Goal: Contribute content: Add original content to the website for others to see

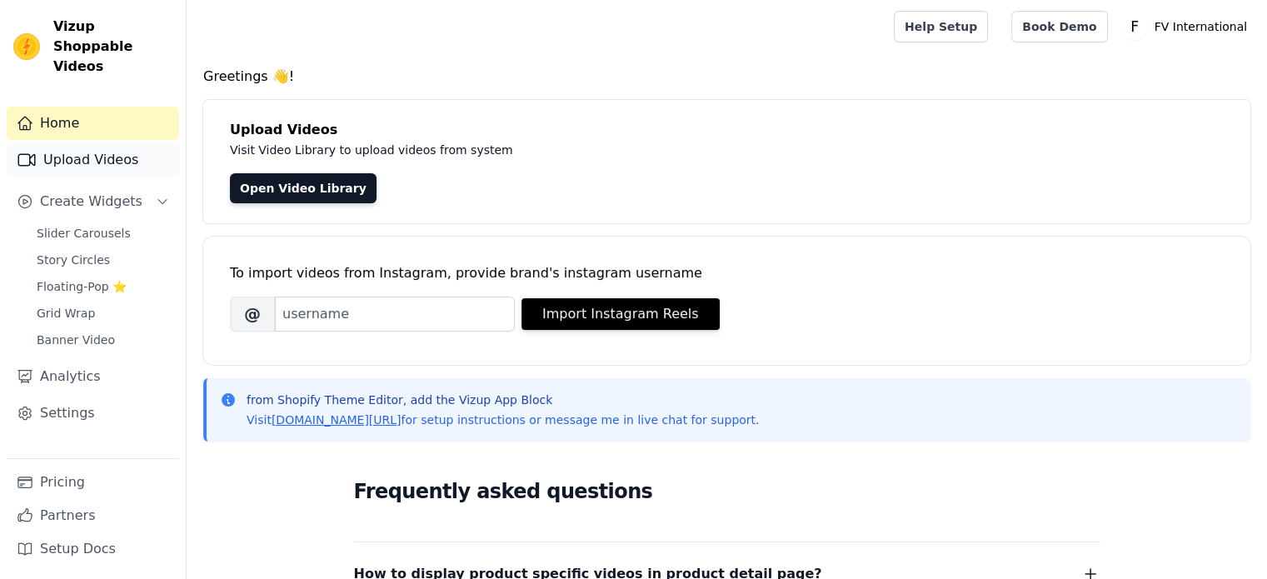
click at [126, 143] on link "Upload Videos" at bounding box center [93, 159] width 172 height 33
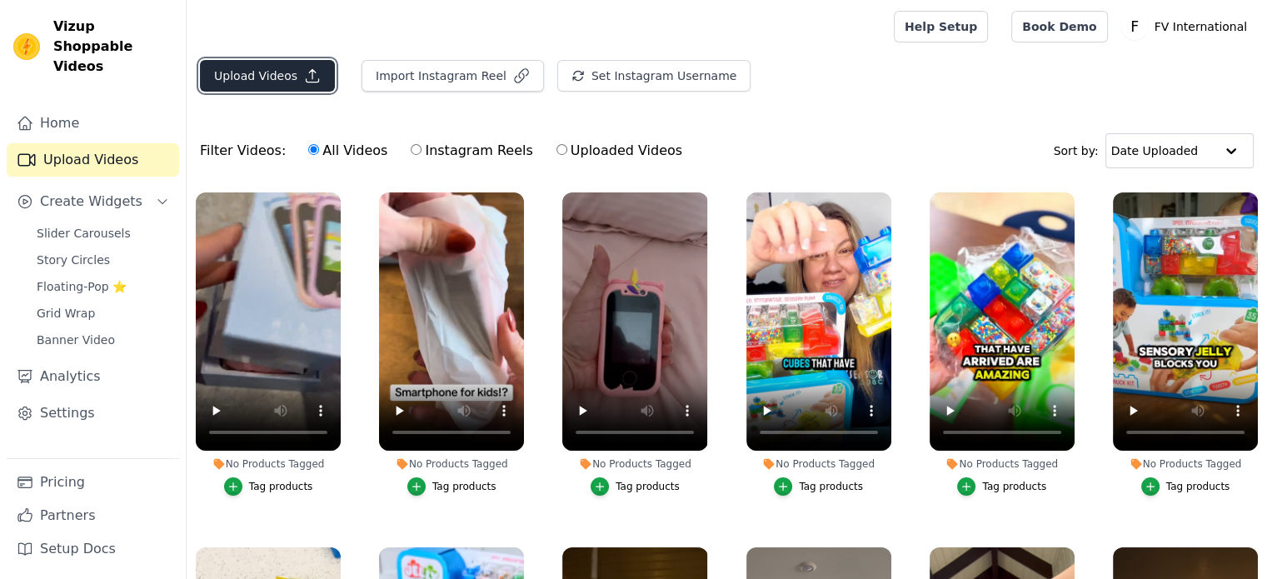
click at [316, 69] on button "Upload Videos" at bounding box center [267, 76] width 135 height 32
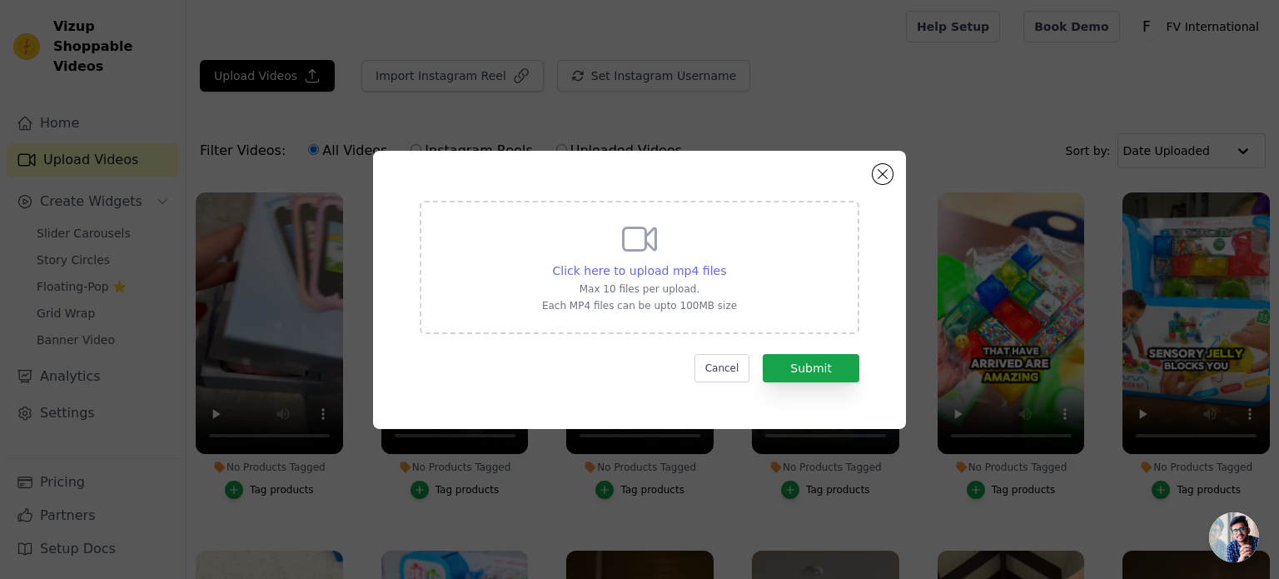
click at [670, 272] on span "Click here to upload mp4 files" at bounding box center [640, 270] width 174 height 13
click at [725, 262] on input "Click here to upload mp4 files Max 10 files per upload. Each MP4 files can be u…" at bounding box center [725, 261] width 1 height 1
type input "C:\fakepath\Table tennis players NEED this🏓 #tabletennis.mp4"
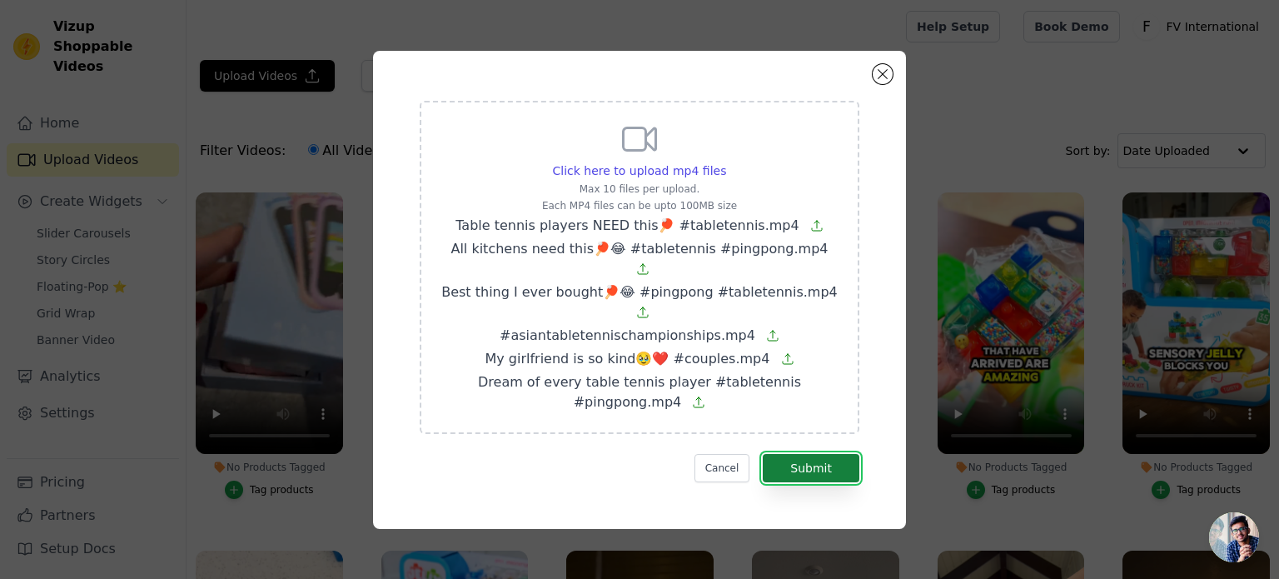
click at [816, 454] on button "Submit" at bounding box center [811, 468] width 97 height 28
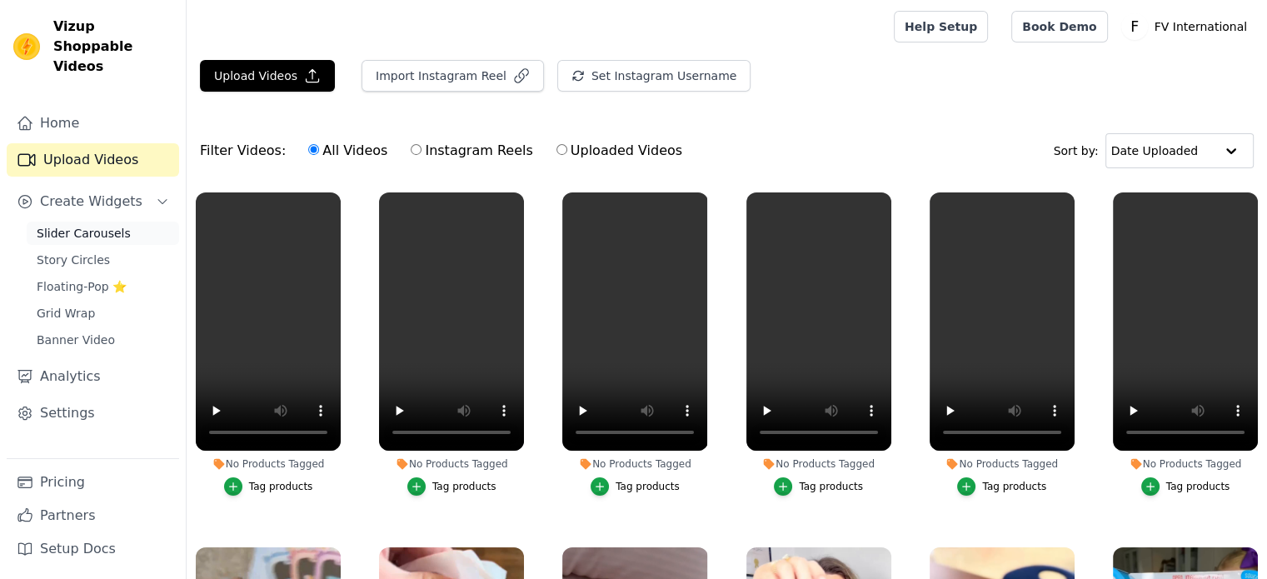
click at [117, 225] on span "Slider Carousels" at bounding box center [84, 233] width 94 height 17
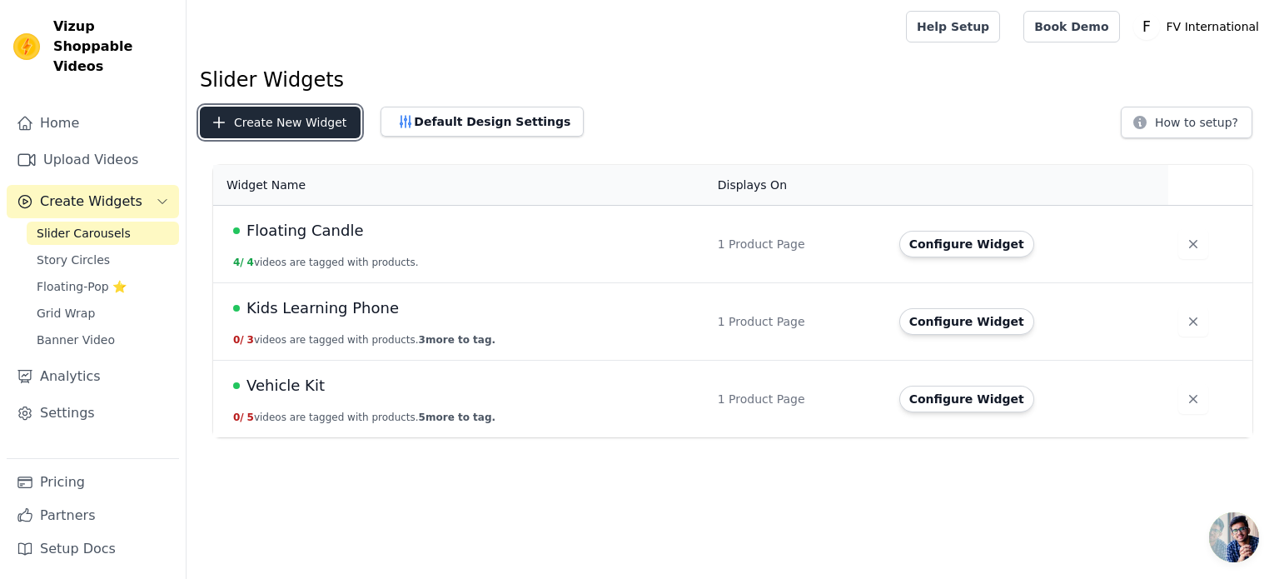
click at [321, 115] on button "Create New Widget" at bounding box center [280, 123] width 161 height 32
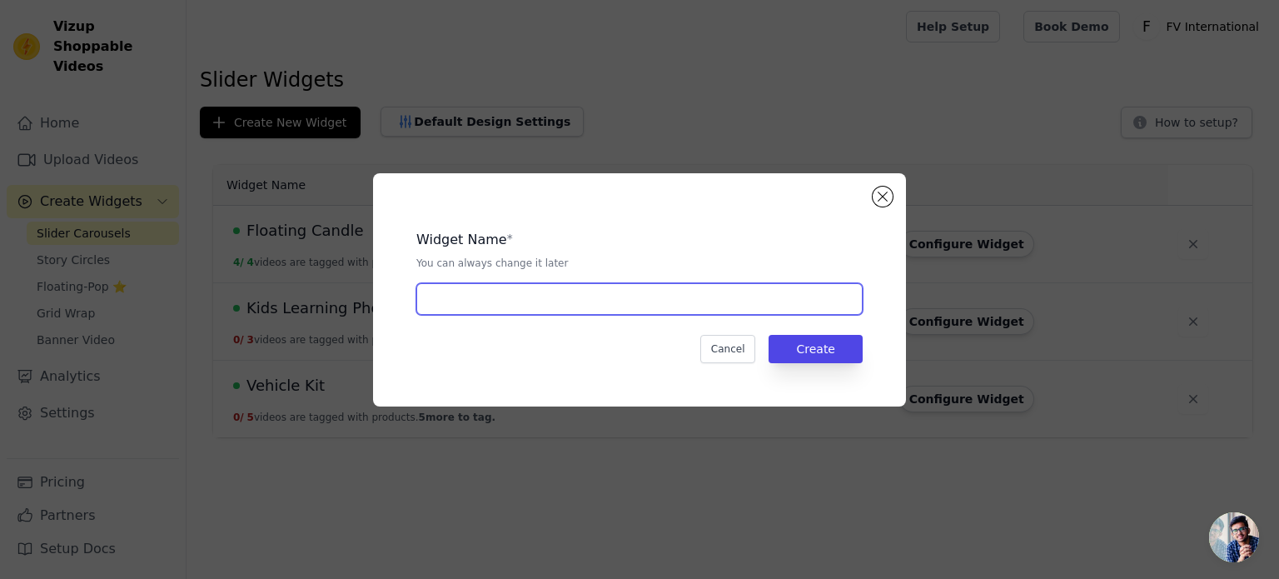
click at [673, 299] on input "text" at bounding box center [639, 299] width 446 height 32
type input "Table Tennis Set"
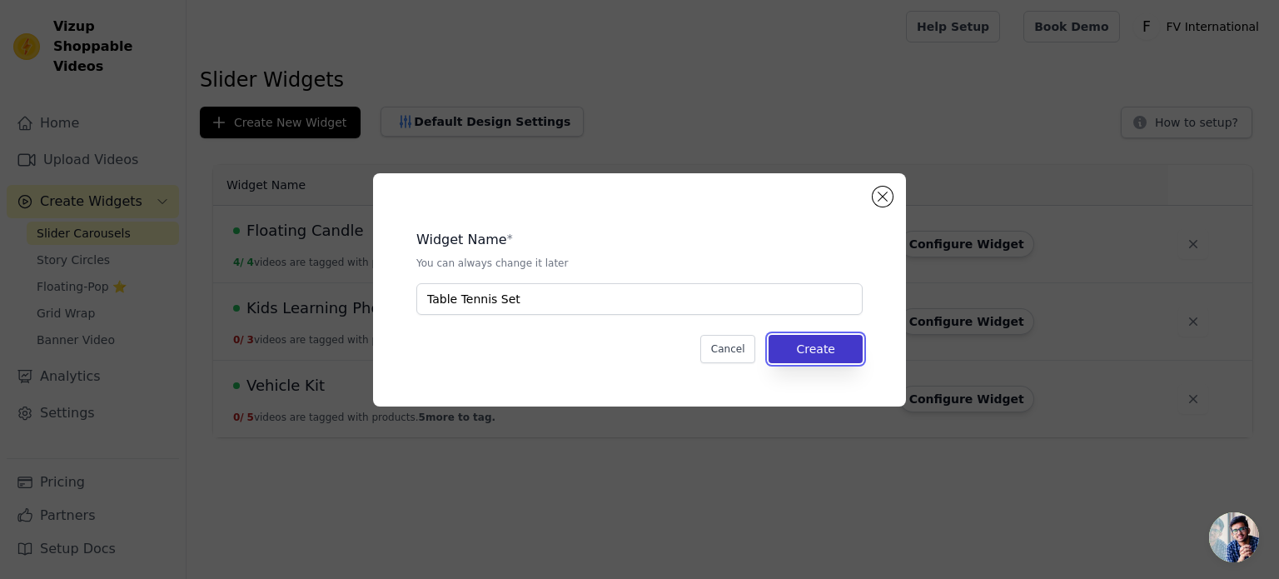
click at [829, 349] on button "Create" at bounding box center [816, 349] width 94 height 28
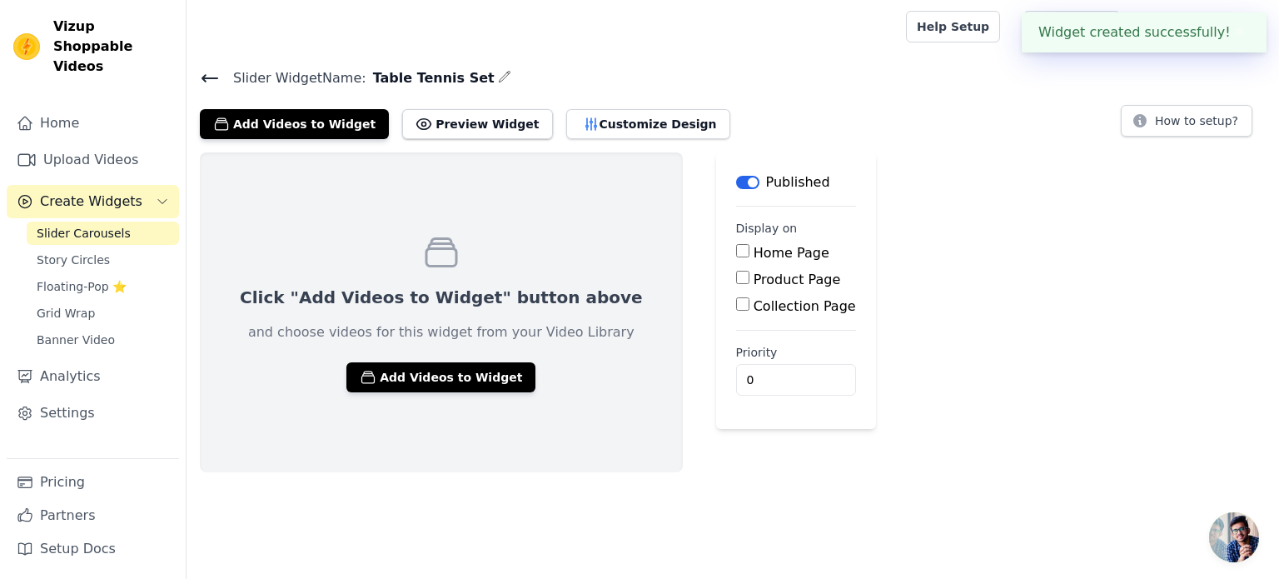
click at [754, 274] on label "Product Page" at bounding box center [797, 279] width 87 height 16
click at [736, 274] on input "Product Page" at bounding box center [742, 277] width 13 height 13
checkbox input "true"
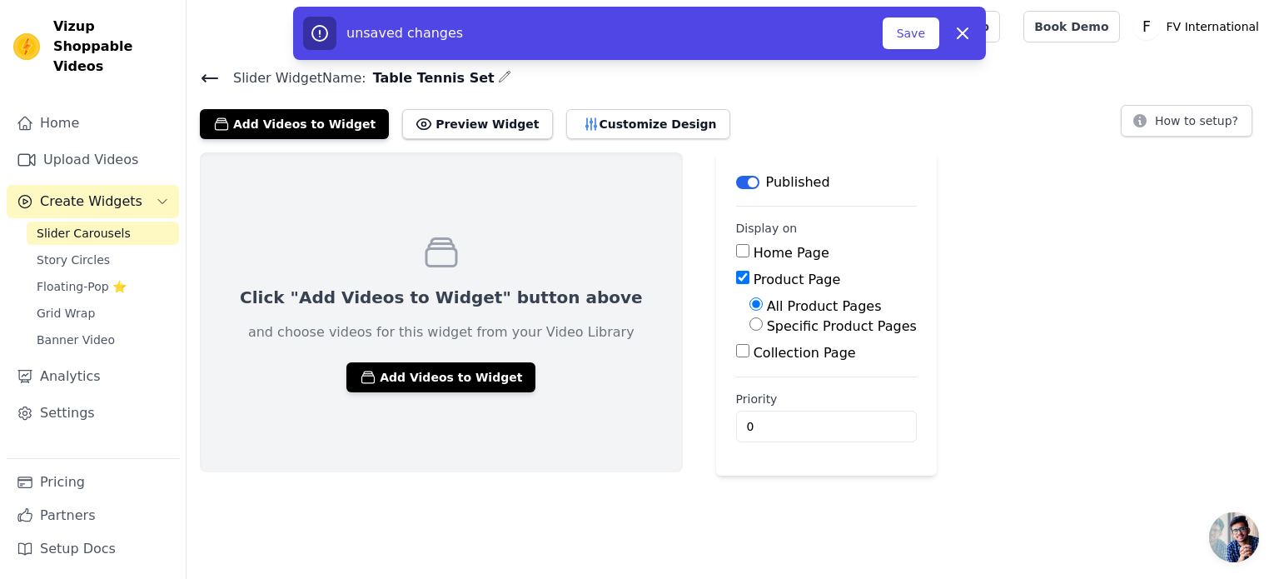
click at [767, 326] on label "Specific Product Pages" at bounding box center [842, 326] width 150 height 16
click at [752, 326] on input "Specific Product Pages" at bounding box center [755, 323] width 13 height 13
radio input "true"
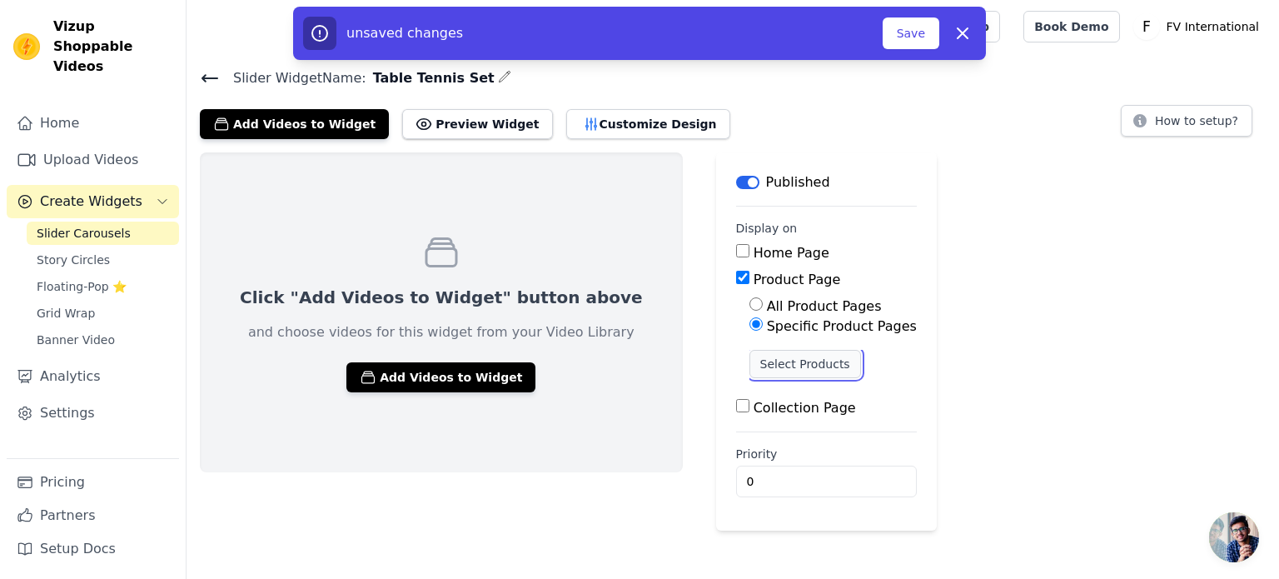
click at [749, 366] on button "Select Products" at bounding box center [805, 364] width 112 height 28
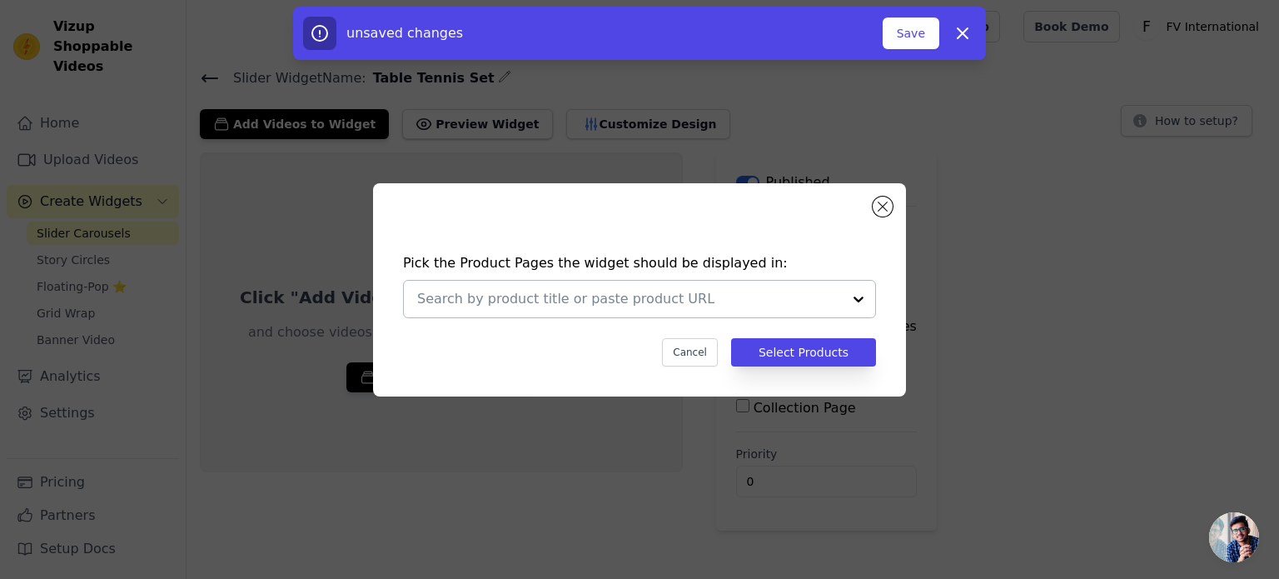
drag, startPoint x: 710, startPoint y: 317, endPoint x: 710, endPoint y: 309, distance: 8.4
click at [710, 316] on div at bounding box center [639, 299] width 473 height 38
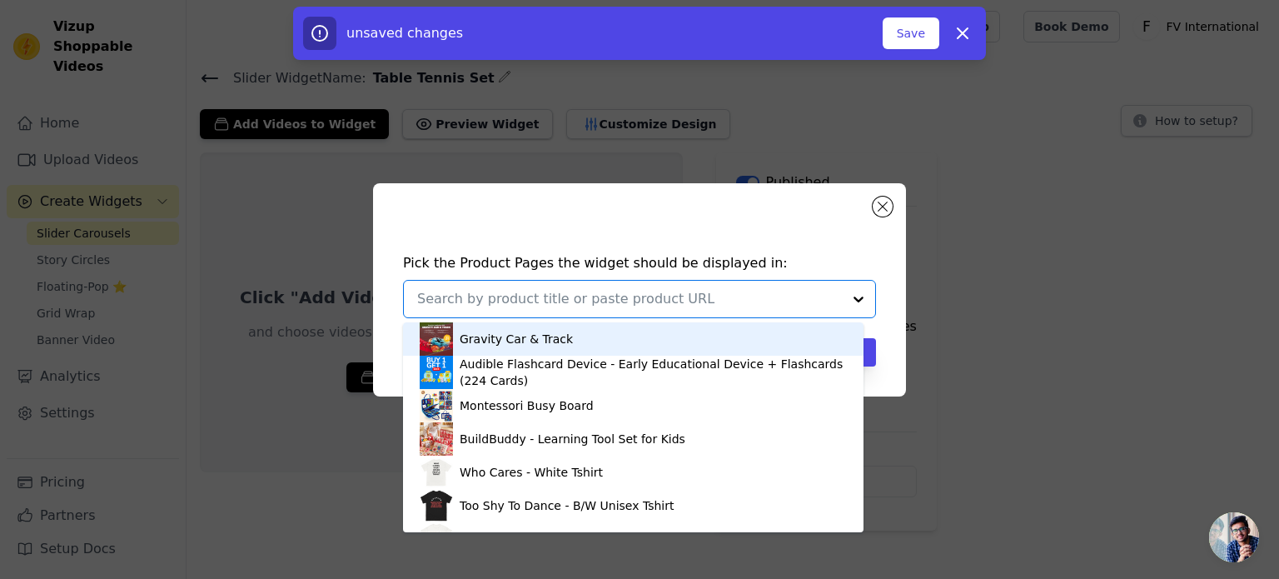
click at [710, 296] on input "text" at bounding box center [629, 299] width 425 height 20
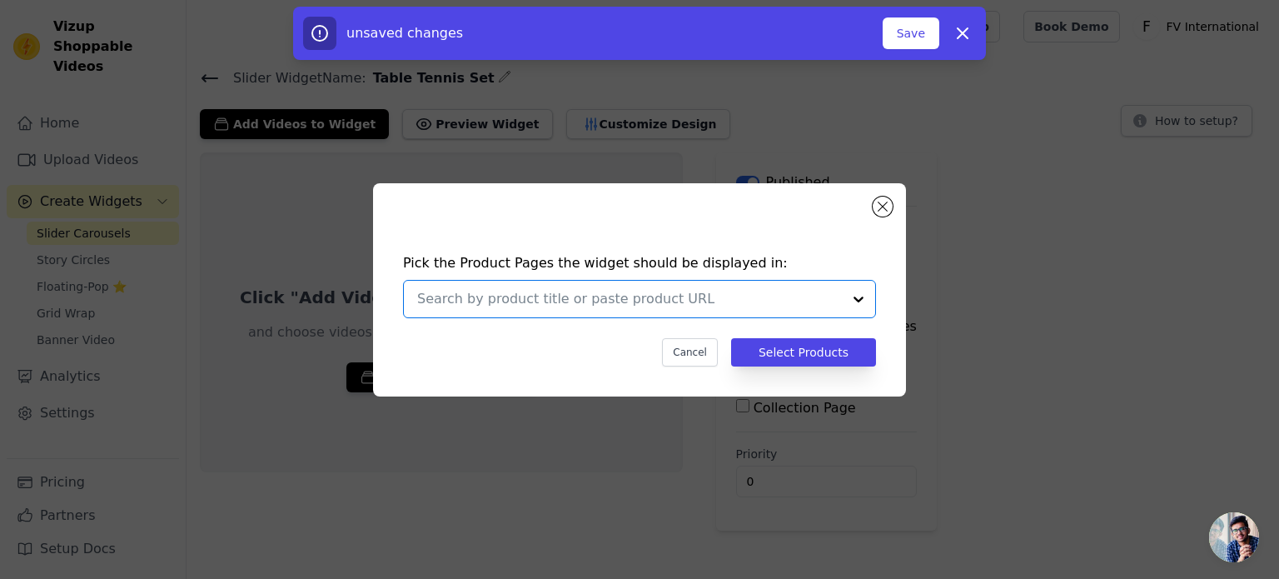
click at [710, 296] on input "text" at bounding box center [629, 299] width 425 height 20
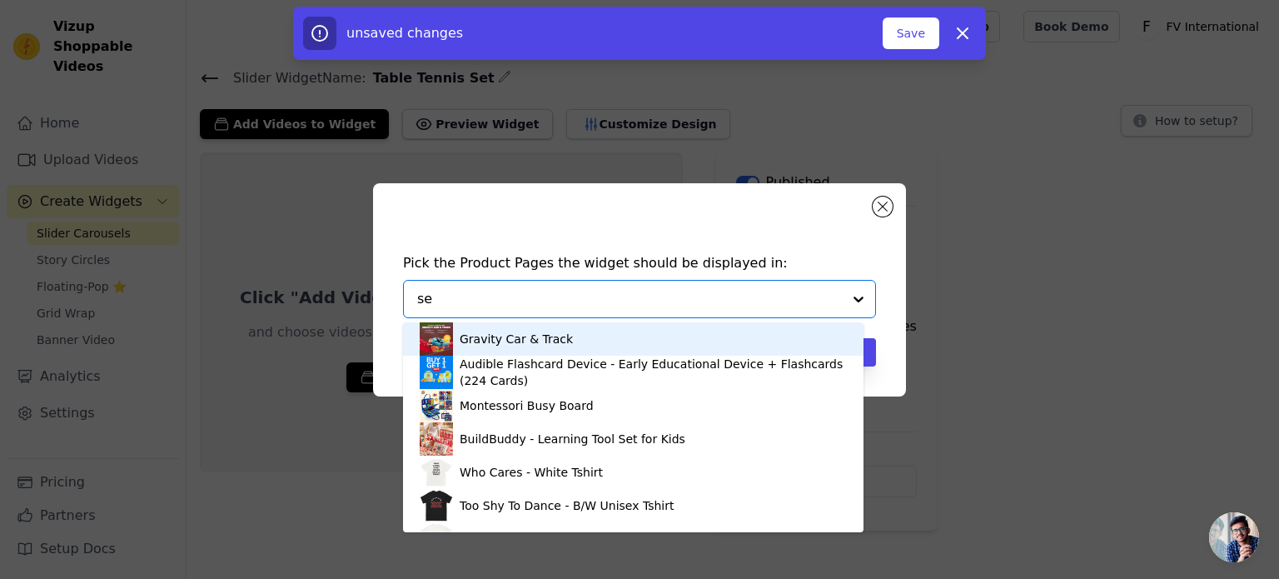
type input "set"
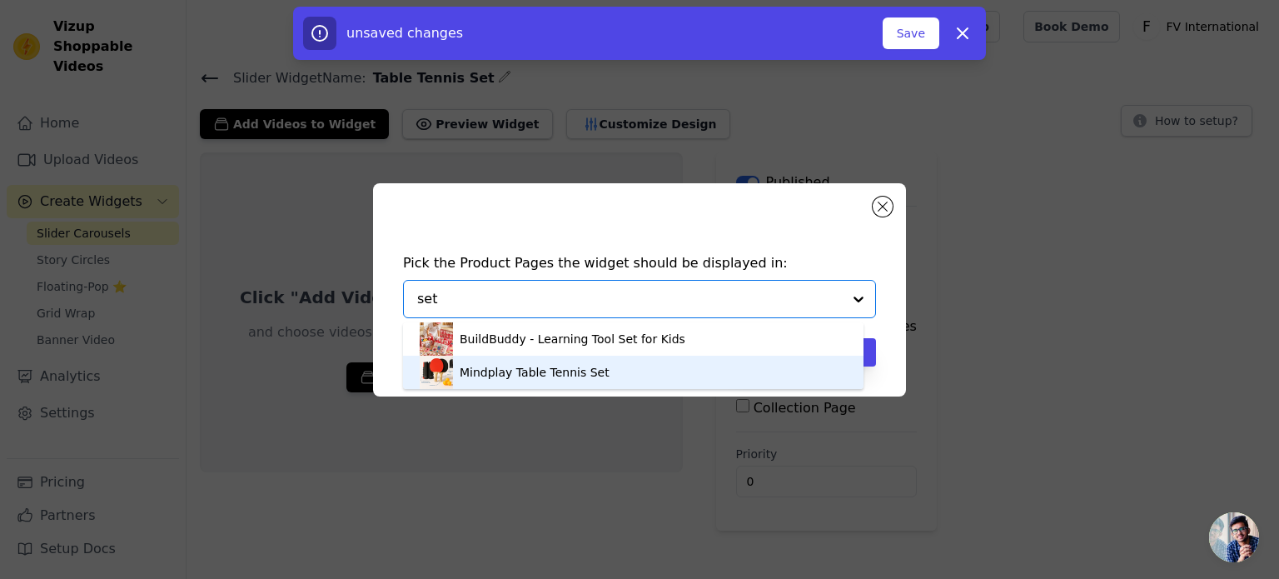
click at [565, 371] on div "Mindplay Table Tennis Set" at bounding box center [535, 372] width 150 height 17
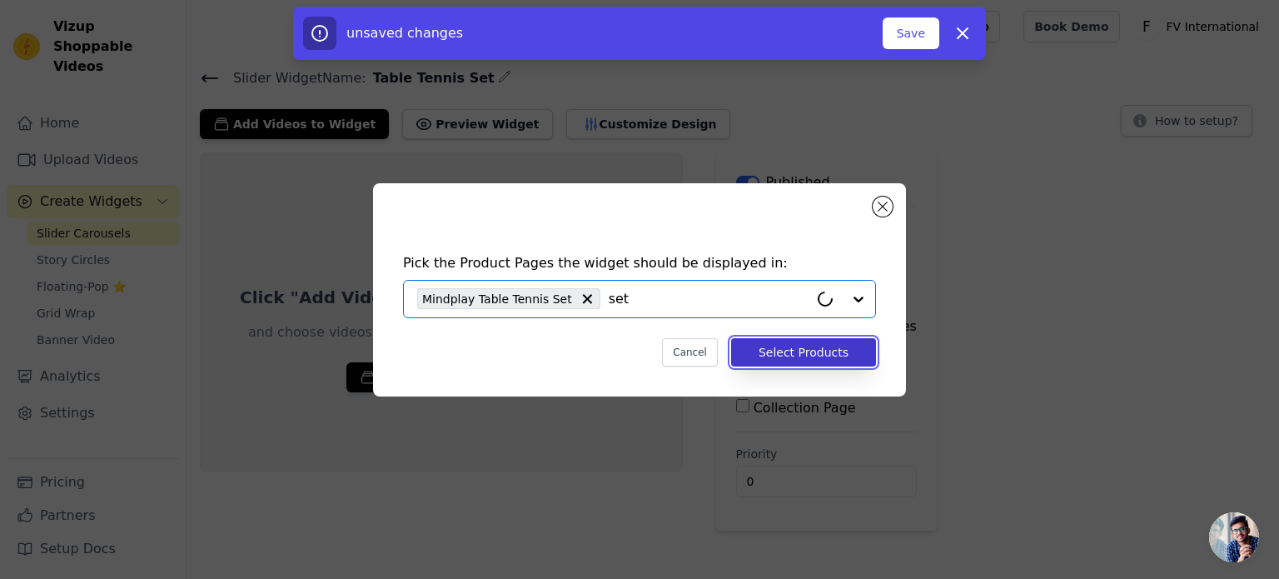
click at [828, 350] on button "Select Products" at bounding box center [803, 352] width 145 height 28
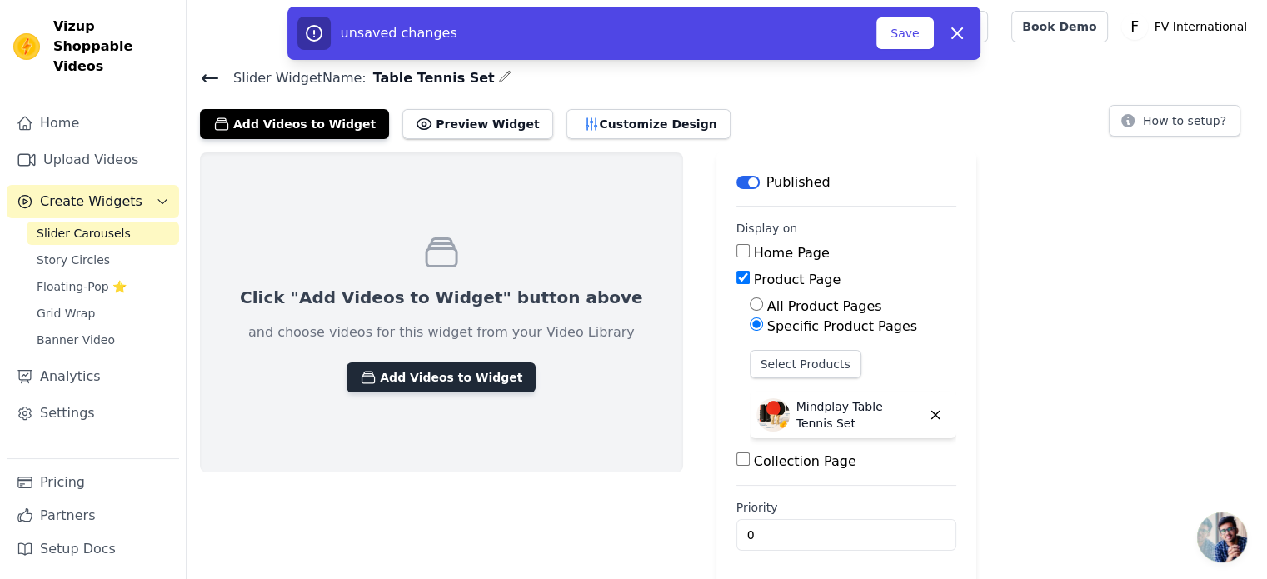
click at [433, 376] on button "Add Videos to Widget" at bounding box center [440, 377] width 189 height 30
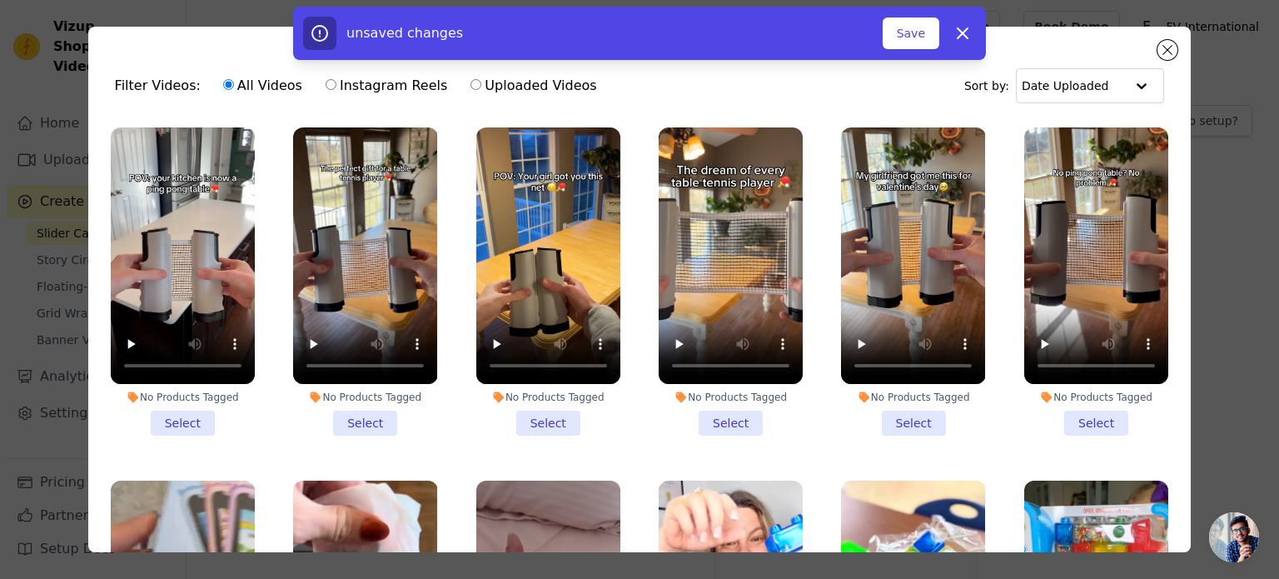
click at [198, 416] on li "No Products Tagged Select" at bounding box center [183, 281] width 144 height 308
click at [0, 0] on input "No Products Tagged Select" at bounding box center [0, 0] width 0 height 0
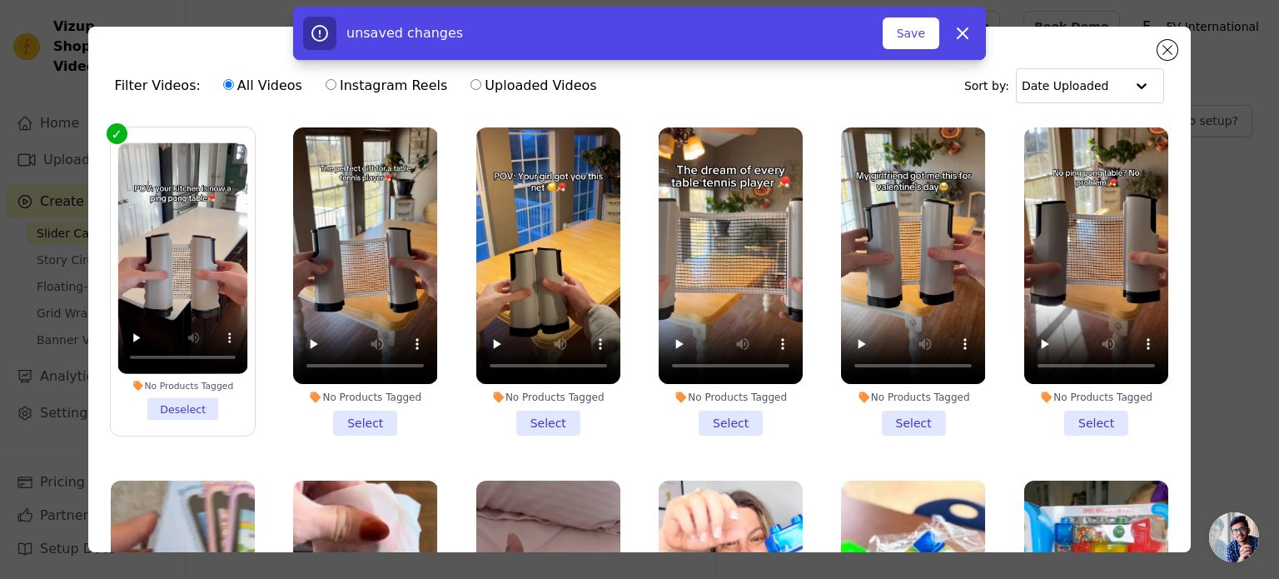
click at [550, 417] on li "No Products Tagged Select" at bounding box center [548, 281] width 144 height 308
click at [0, 0] on input "No Products Tagged Select" at bounding box center [0, 0] width 0 height 0
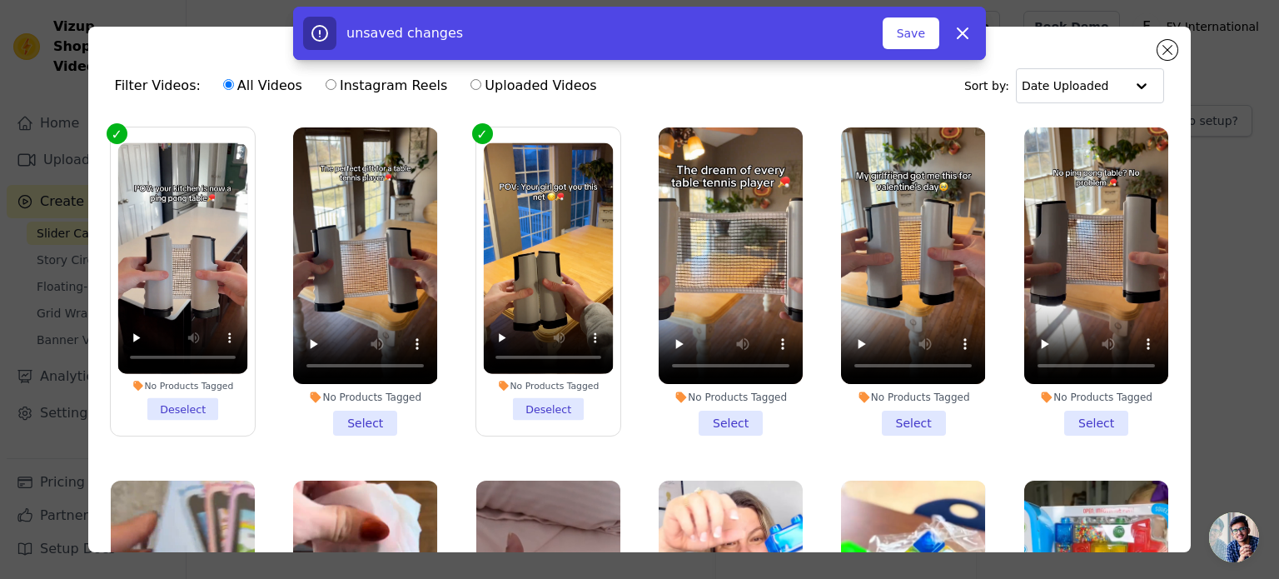
click at [720, 417] on li "No Products Tagged Select" at bounding box center [731, 281] width 144 height 308
click at [0, 0] on input "No Products Tagged Select" at bounding box center [0, 0] width 0 height 0
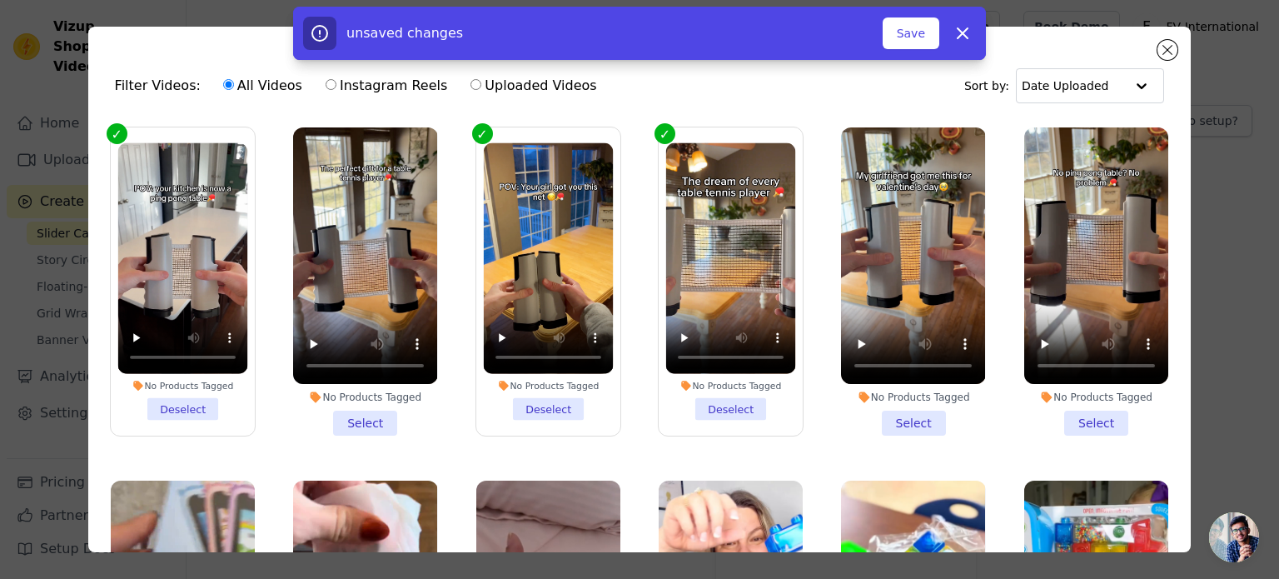
click at [899, 416] on li "No Products Tagged Select" at bounding box center [913, 281] width 144 height 308
click at [0, 0] on input "No Products Tagged Select" at bounding box center [0, 0] width 0 height 0
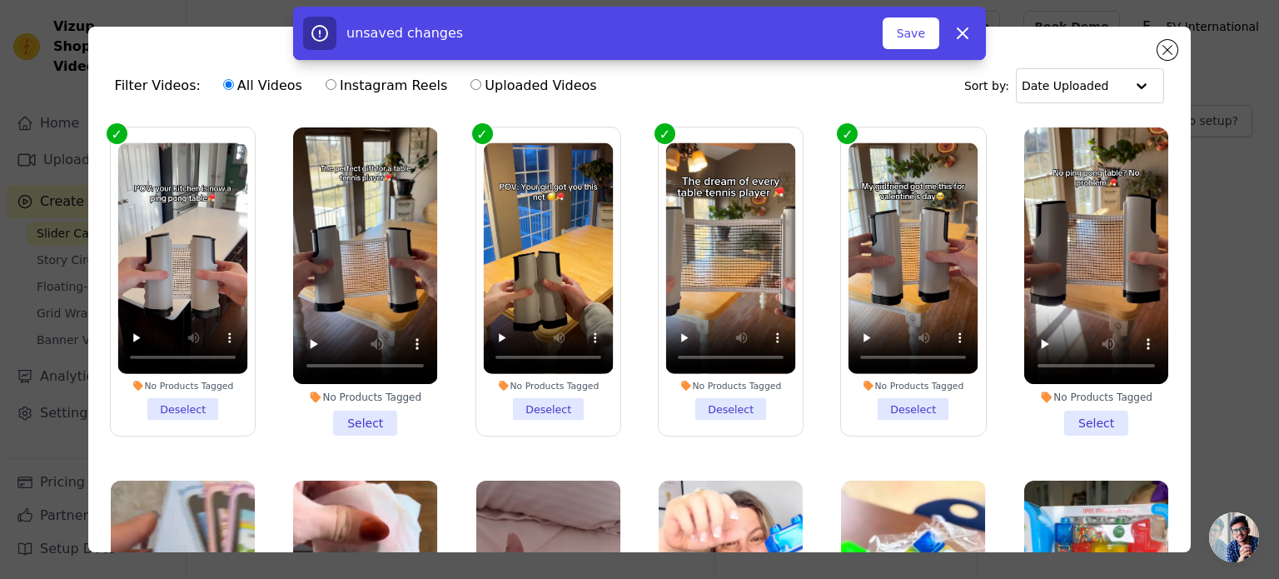
drag, startPoint x: 1058, startPoint y: 419, endPoint x: 426, endPoint y: 429, distance: 632.1
click at [1048, 425] on li "No Products Tagged Select" at bounding box center [1096, 281] width 144 height 308
click at [0, 0] on input "No Products Tagged Select" at bounding box center [0, 0] width 0 height 0
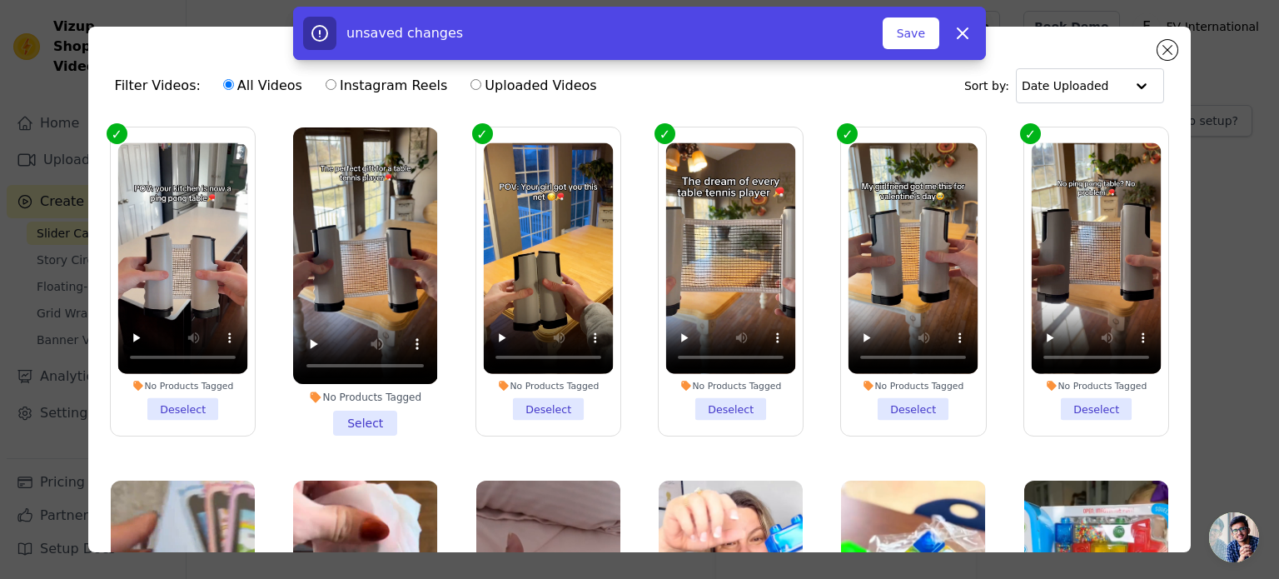
click at [371, 416] on li "No Products Tagged Select" at bounding box center [365, 281] width 144 height 308
click at [0, 0] on input "No Products Tagged Select" at bounding box center [0, 0] width 0 height 0
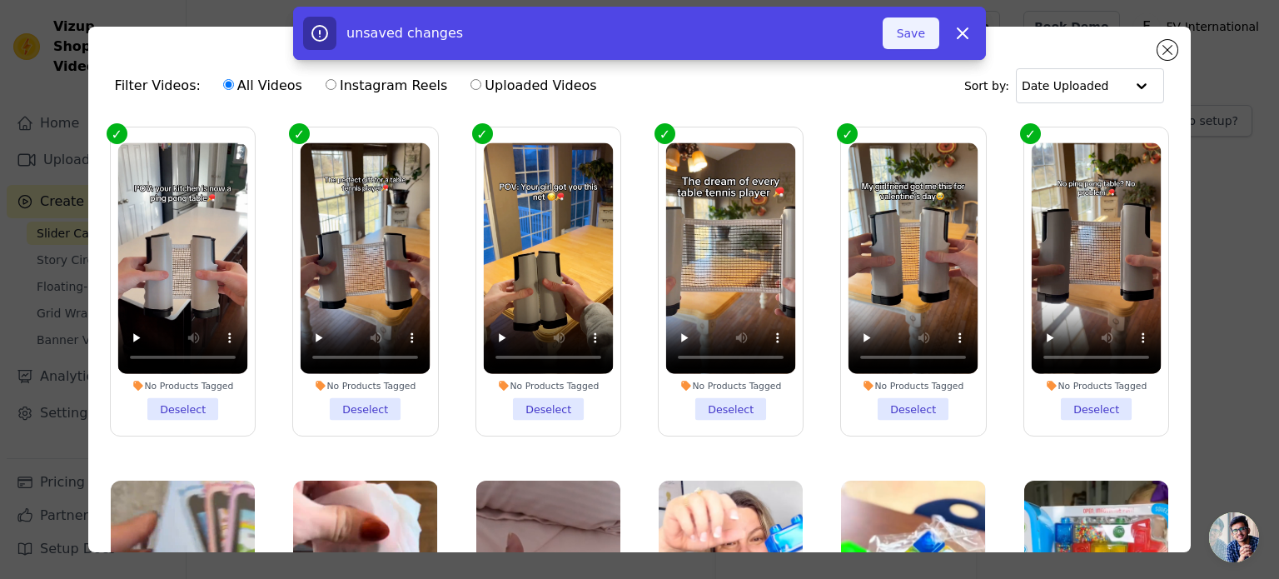
click at [925, 32] on button "Save" at bounding box center [911, 33] width 57 height 32
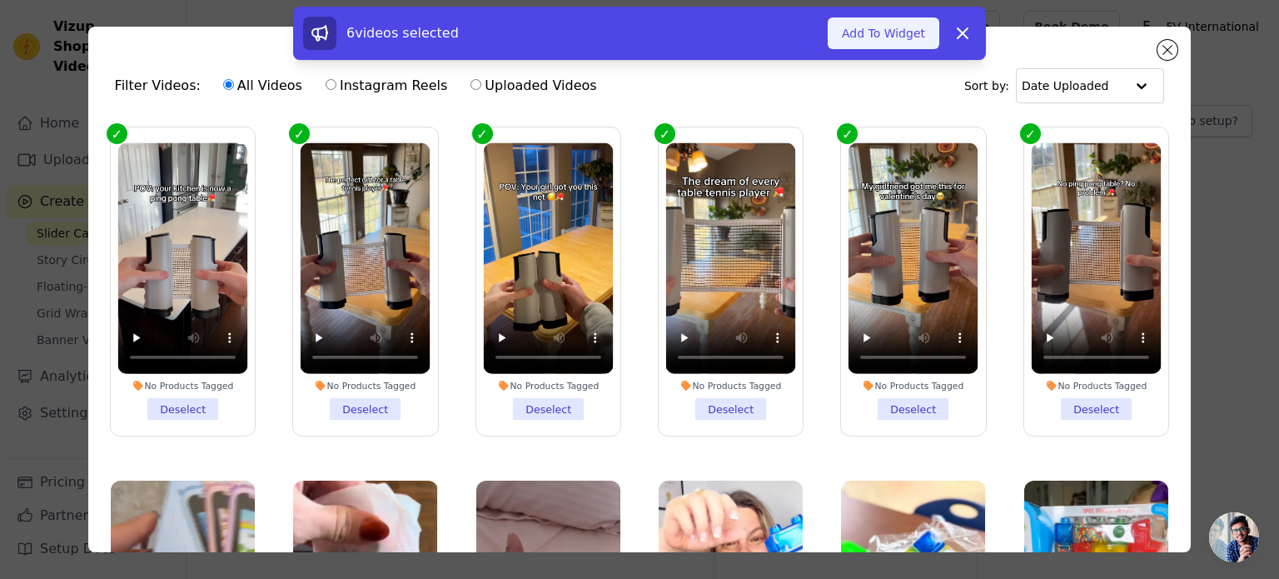
click at [873, 36] on button "Add To Widget" at bounding box center [884, 33] width 112 height 32
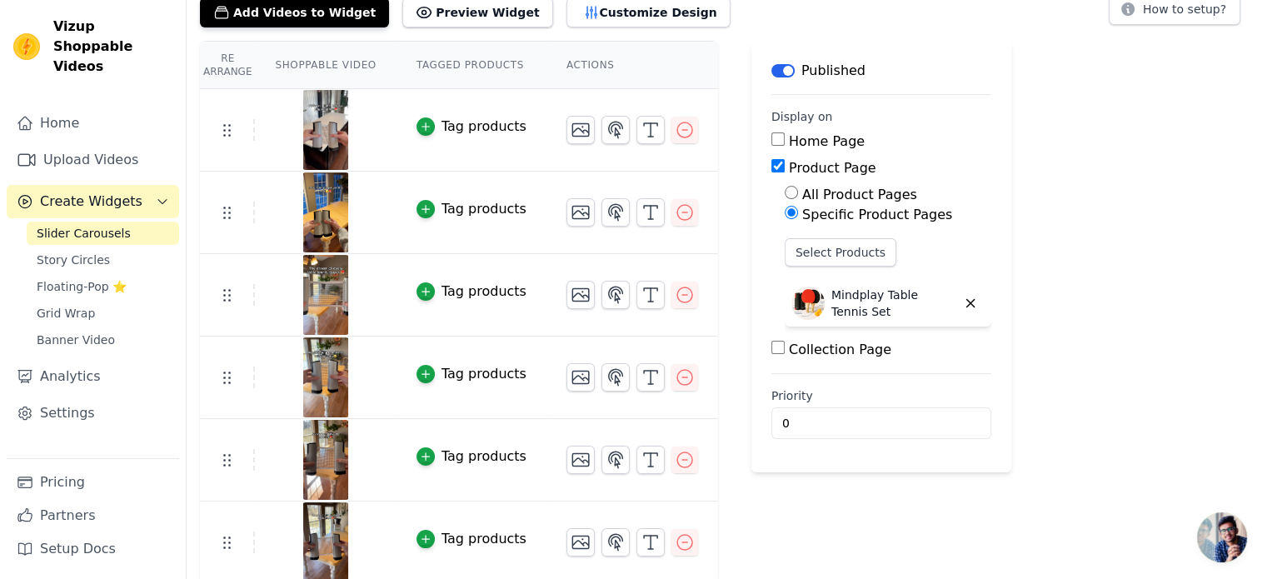
scroll to position [113, 0]
